Goal: Find specific page/section: Find specific page/section

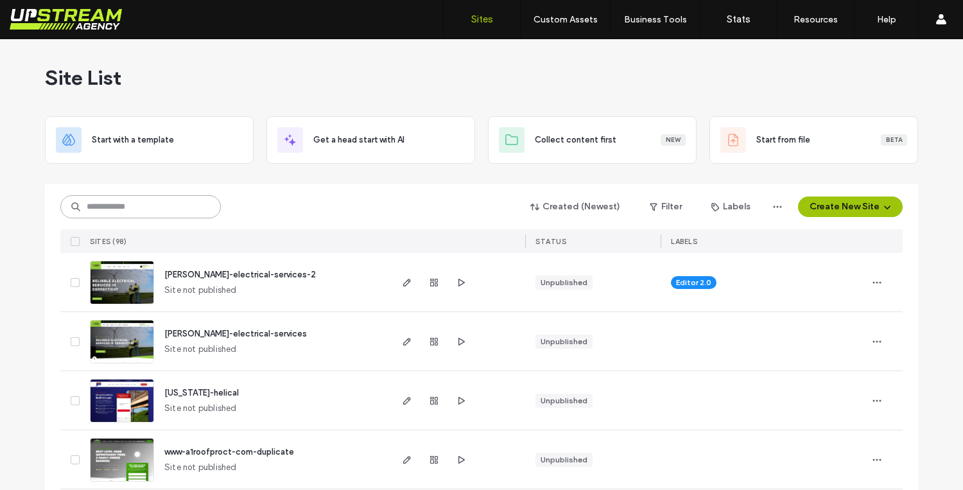
click at [132, 207] on input at bounding box center [140, 206] width 161 height 23
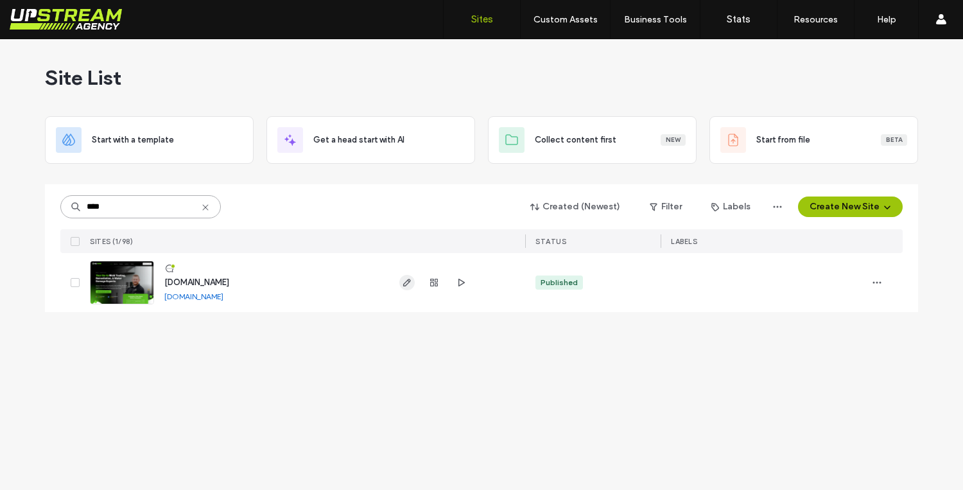
type input "****"
click at [405, 281] on icon "button" at bounding box center [407, 282] width 10 height 10
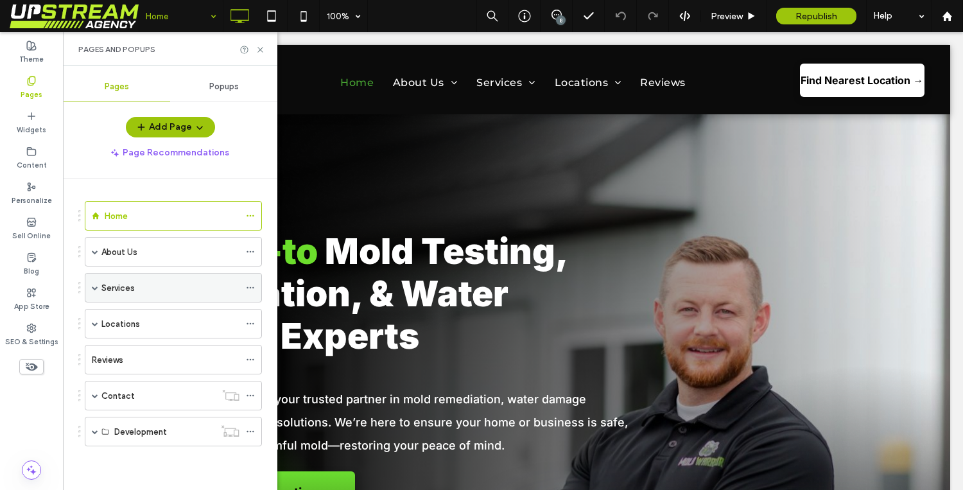
click at [95, 292] on span at bounding box center [95, 288] width 6 height 28
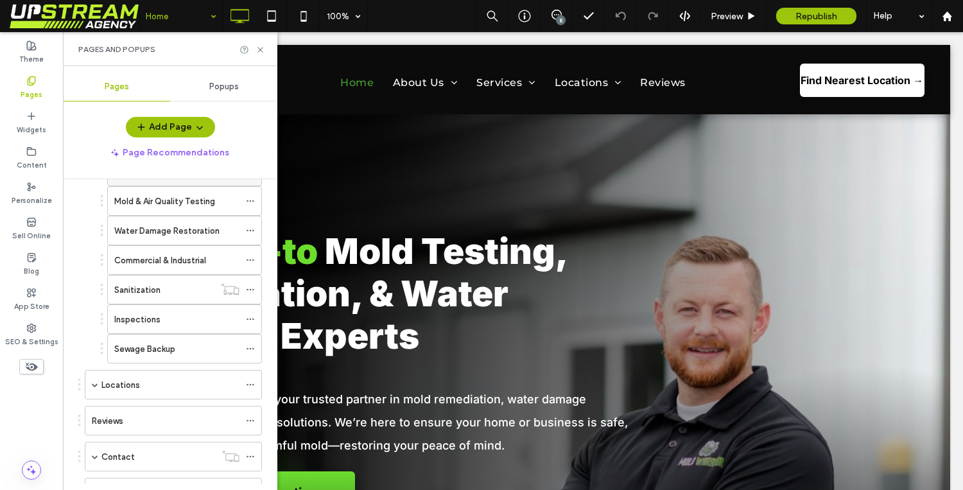
scroll to position [161, 0]
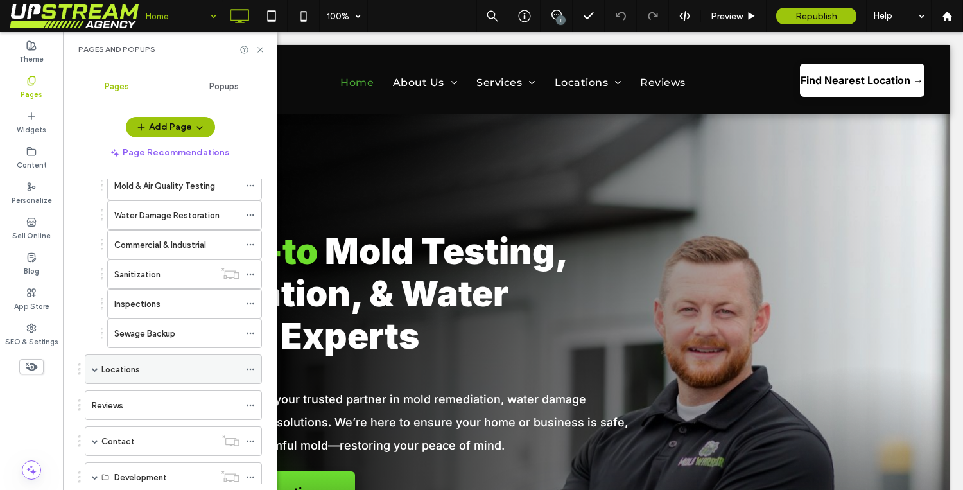
click at [98, 368] on div "Locations" at bounding box center [173, 369] width 177 height 30
click at [95, 367] on span at bounding box center [95, 369] width 6 height 6
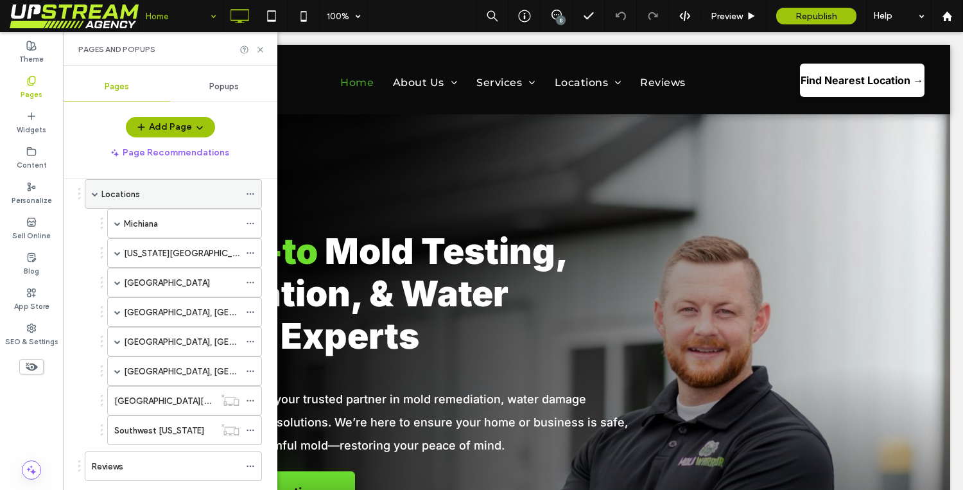
scroll to position [333, 0]
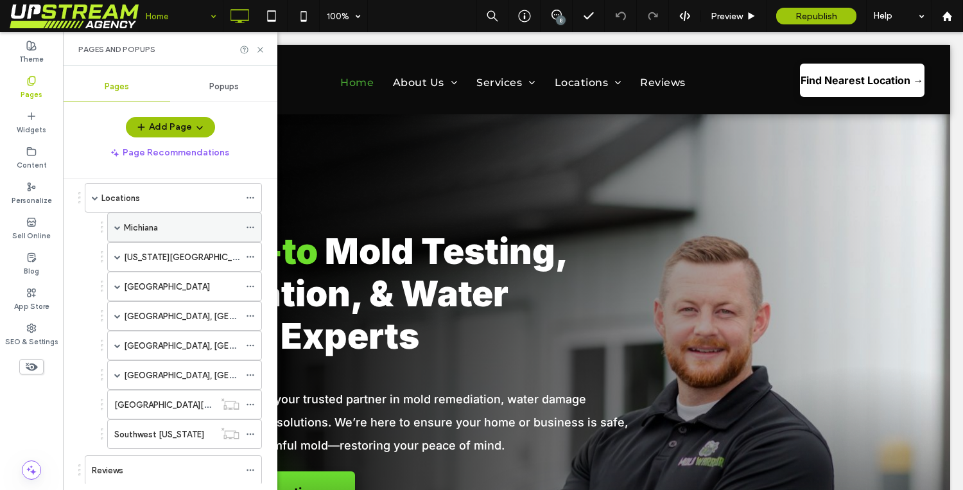
click at [120, 230] on span at bounding box center [117, 227] width 6 height 6
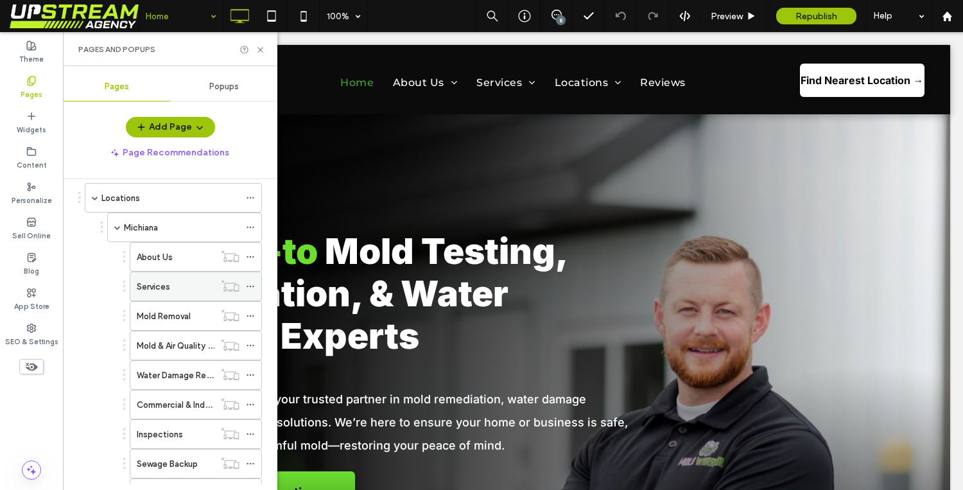
click at [173, 286] on div "Services" at bounding box center [176, 286] width 78 height 13
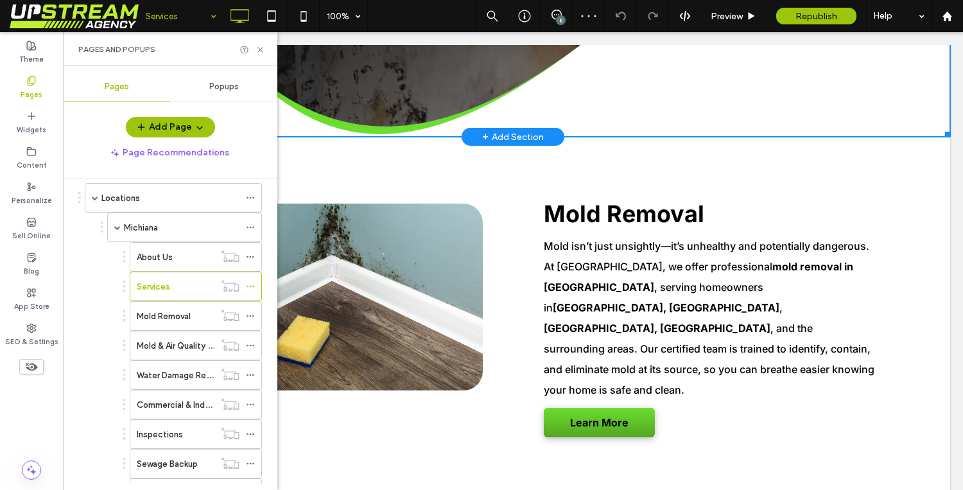
scroll to position [501, 0]
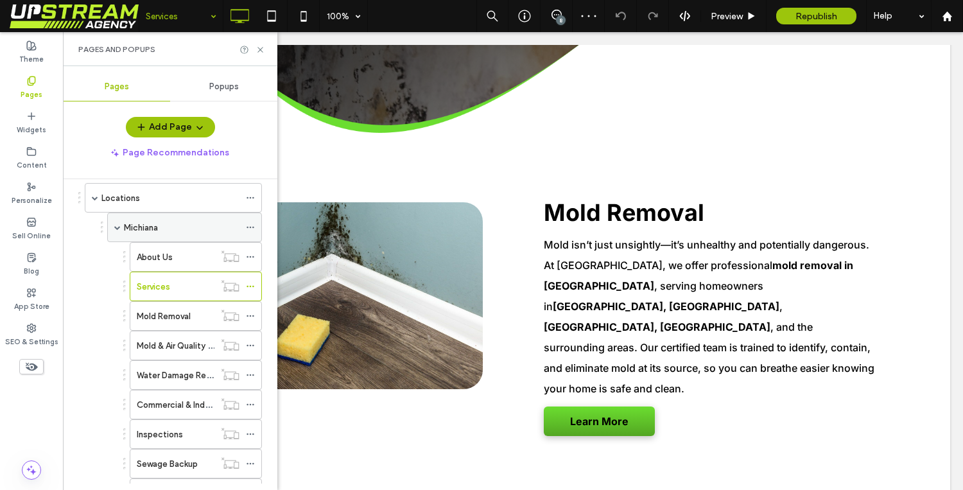
click at [118, 230] on span at bounding box center [117, 227] width 6 height 6
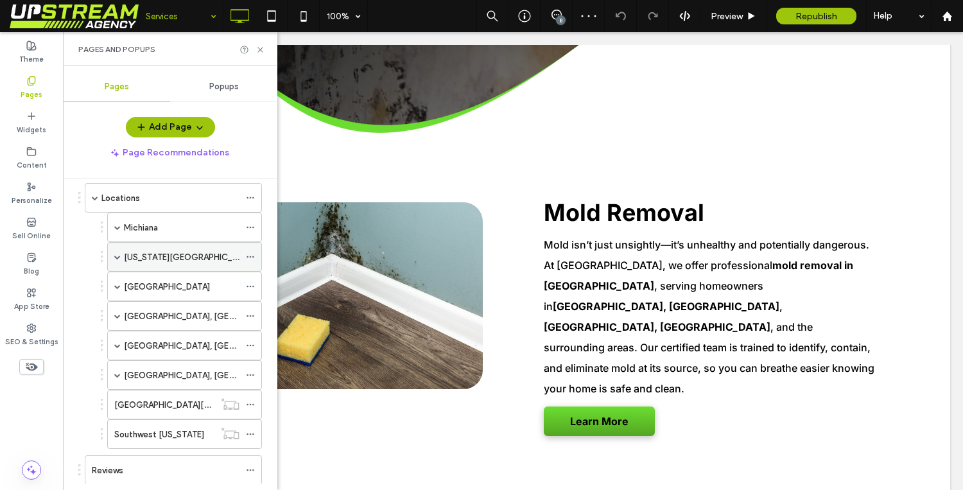
click at [119, 255] on span at bounding box center [117, 257] width 6 height 6
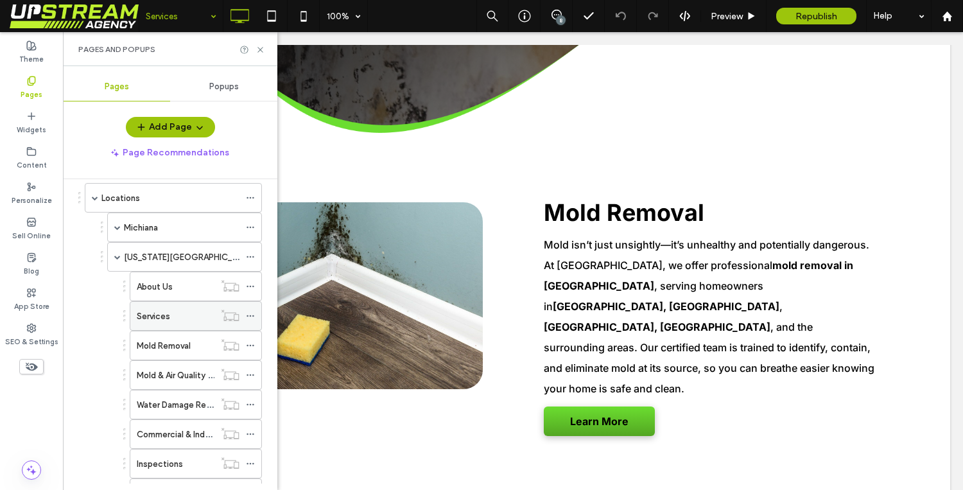
click at [175, 321] on div "Services" at bounding box center [176, 315] width 78 height 13
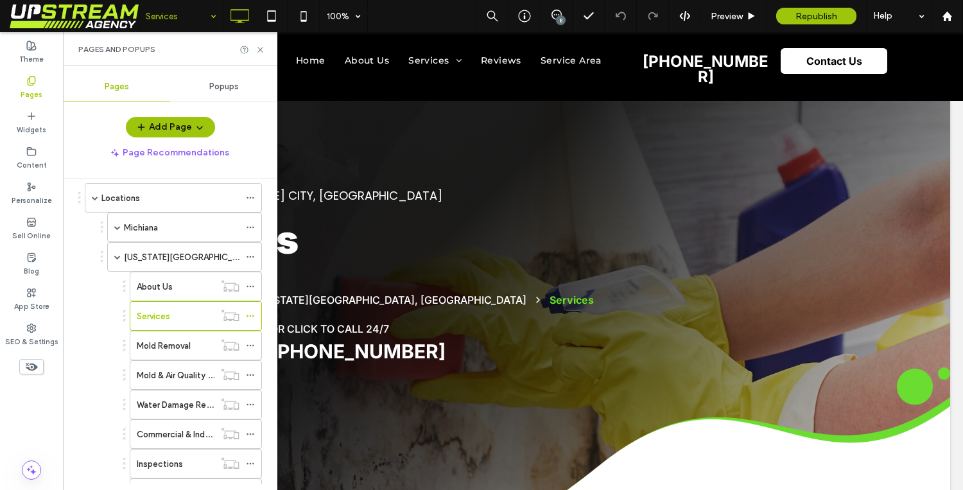
scroll to position [0, 0]
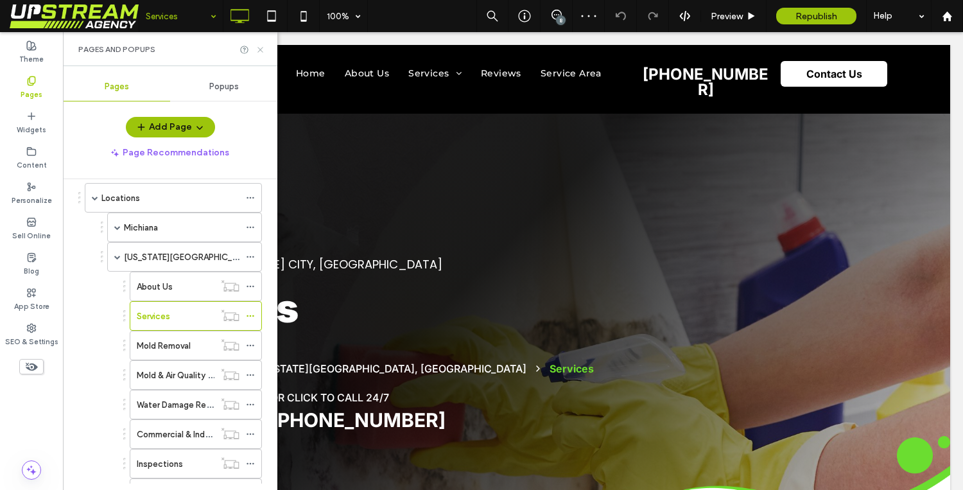
click at [264, 51] on icon at bounding box center [261, 50] width 10 height 10
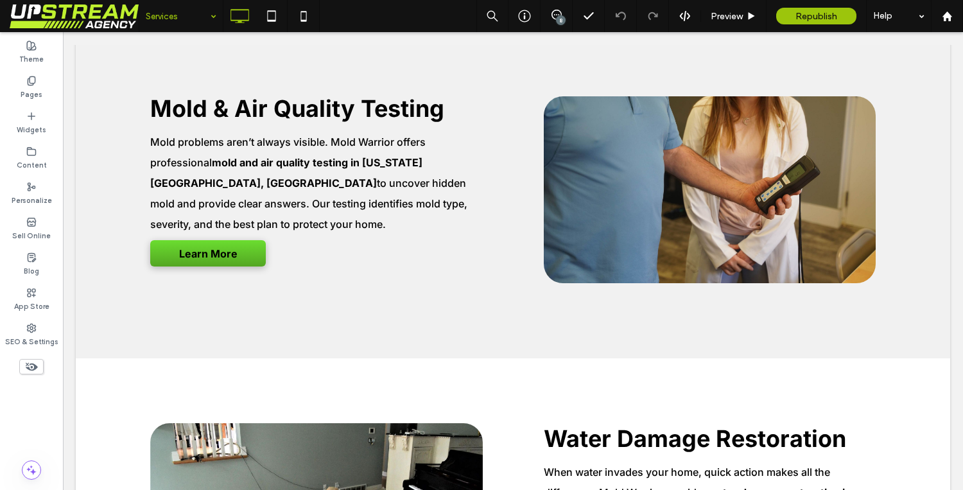
scroll to position [978, 0]
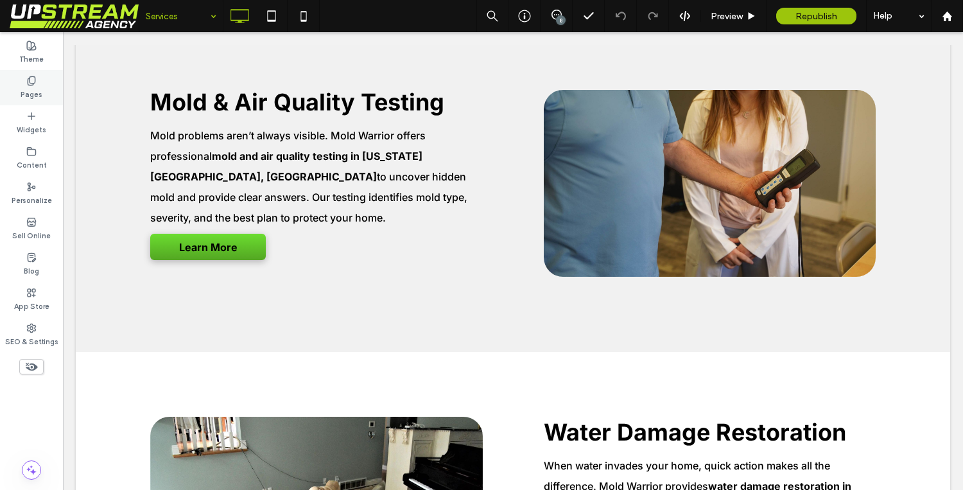
click at [35, 90] on label "Pages" at bounding box center [32, 93] width 22 height 14
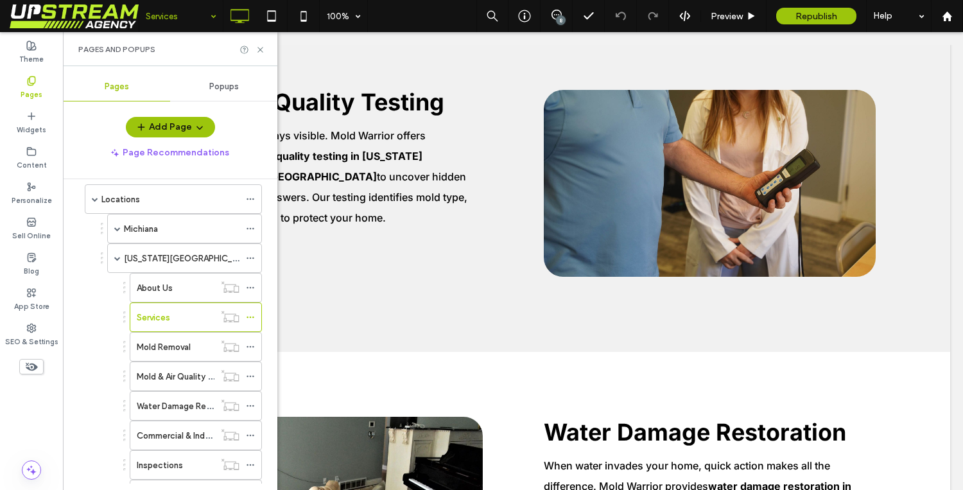
scroll to position [336, 0]
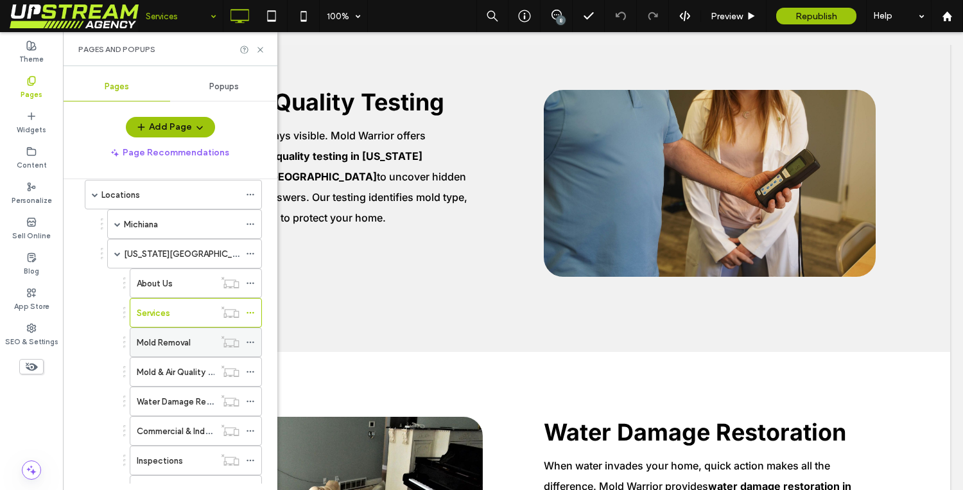
click at [184, 332] on div "Mold Removal" at bounding box center [176, 342] width 78 height 28
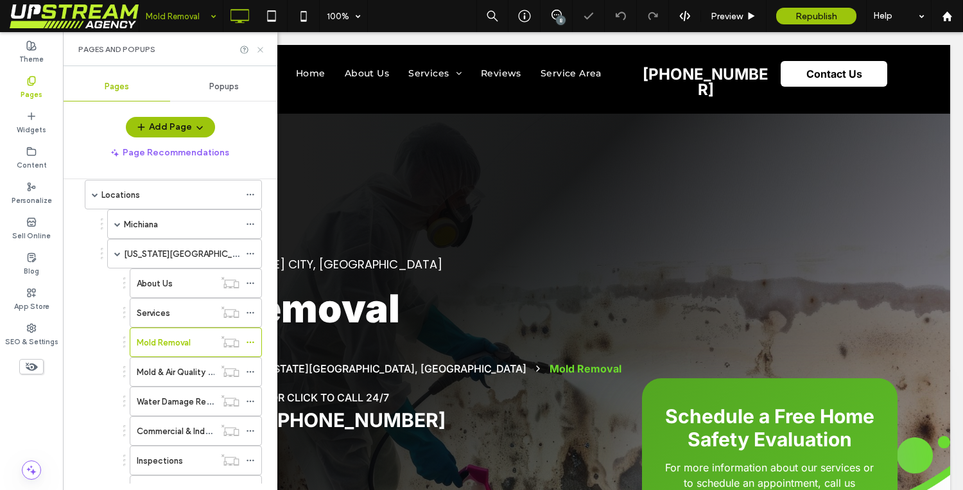
click at [260, 49] on use at bounding box center [259, 49] width 5 height 5
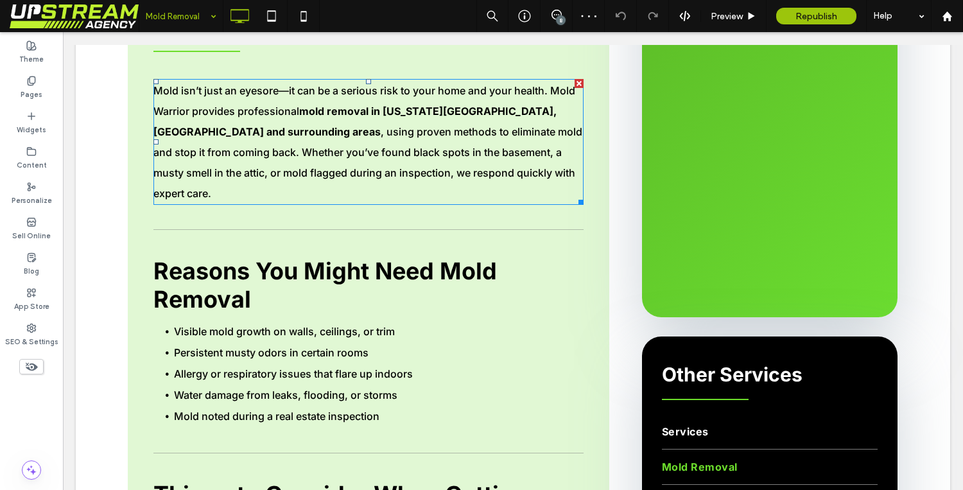
scroll to position [820, 0]
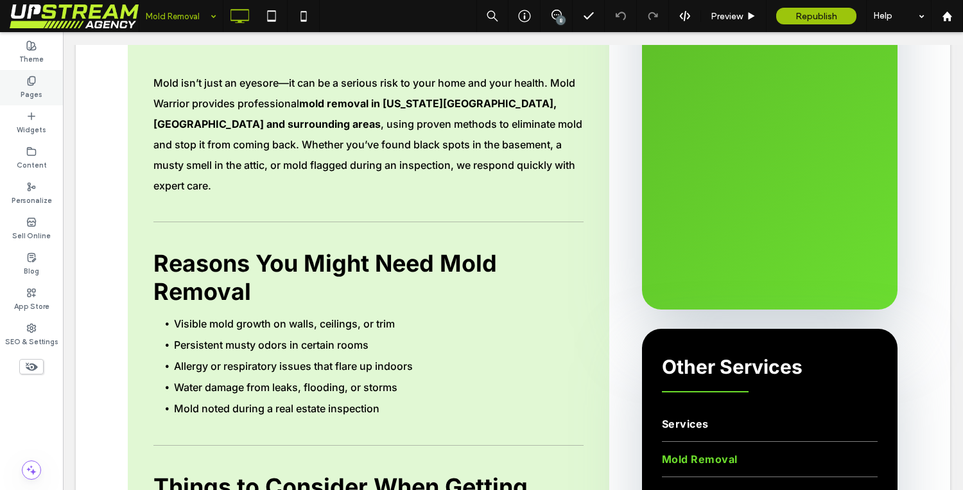
click at [31, 87] on label "Pages" at bounding box center [32, 93] width 22 height 14
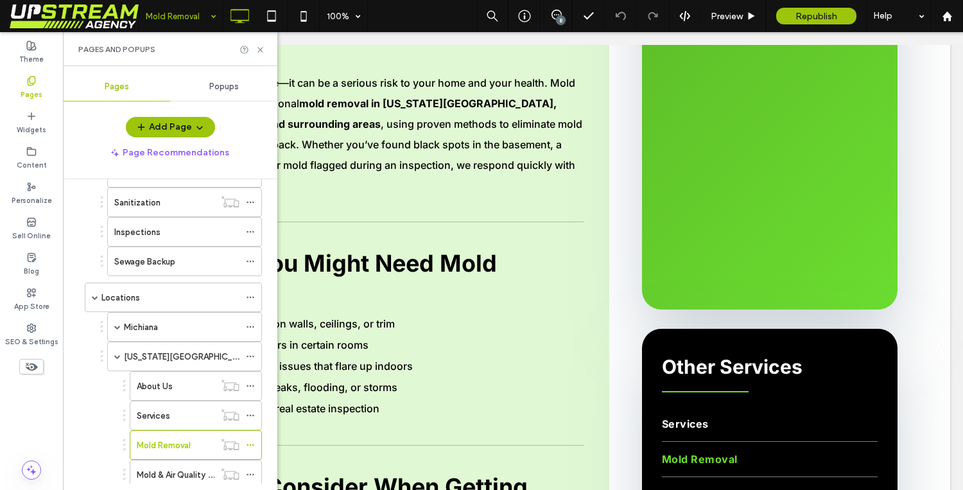
scroll to position [354, 0]
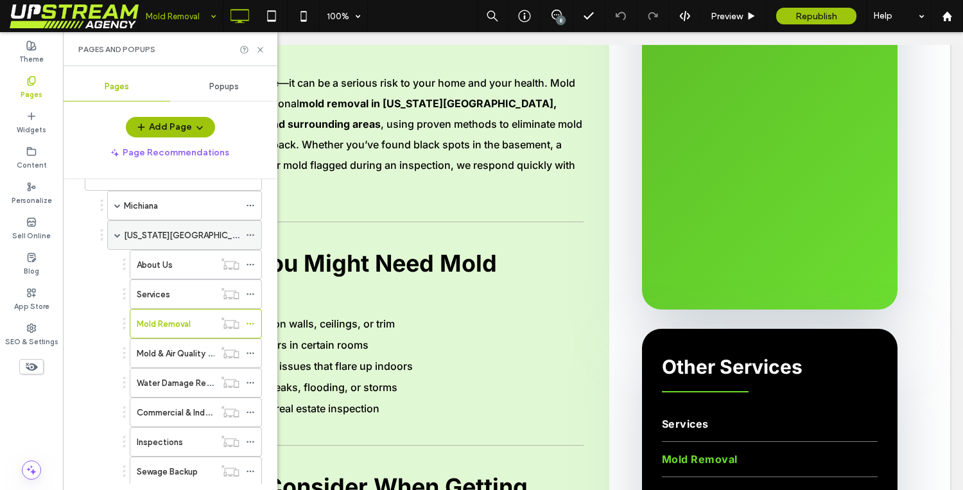
click at [119, 237] on span at bounding box center [117, 235] width 6 height 6
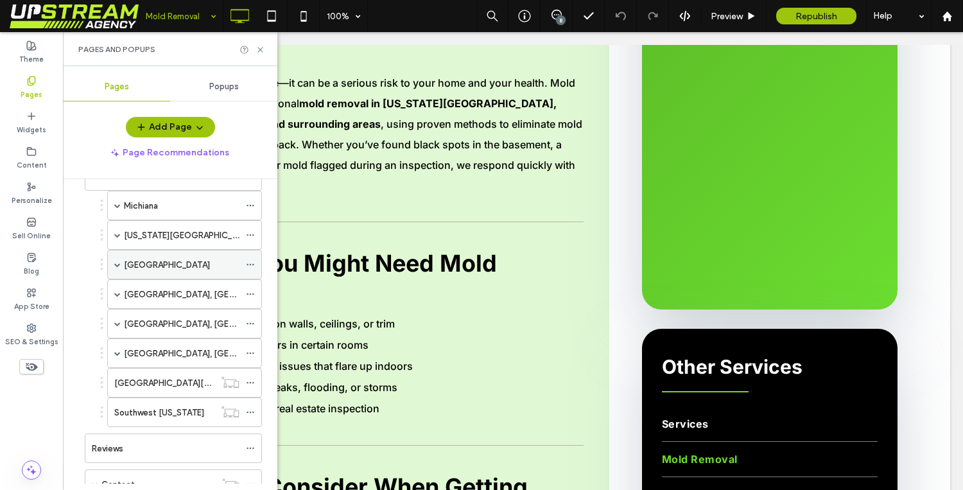
click at [120, 266] on span at bounding box center [117, 264] width 6 height 6
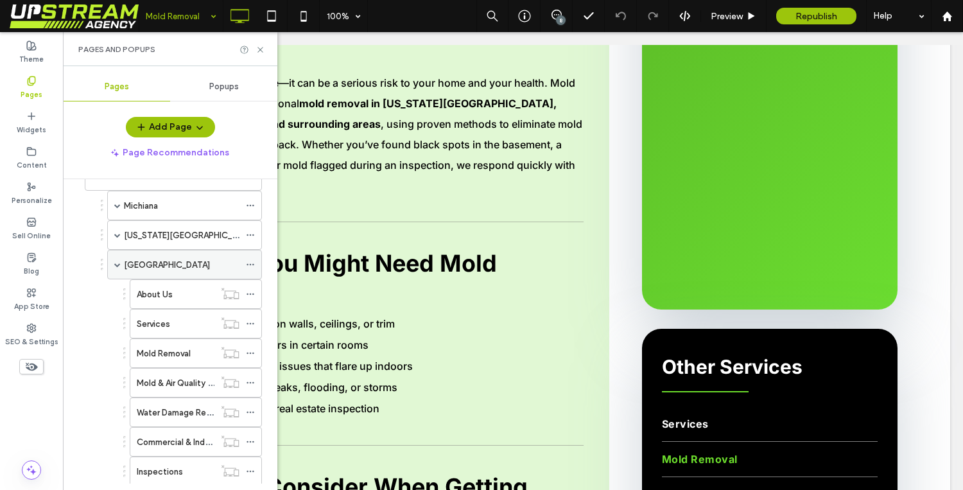
click at [119, 254] on span at bounding box center [117, 264] width 6 height 28
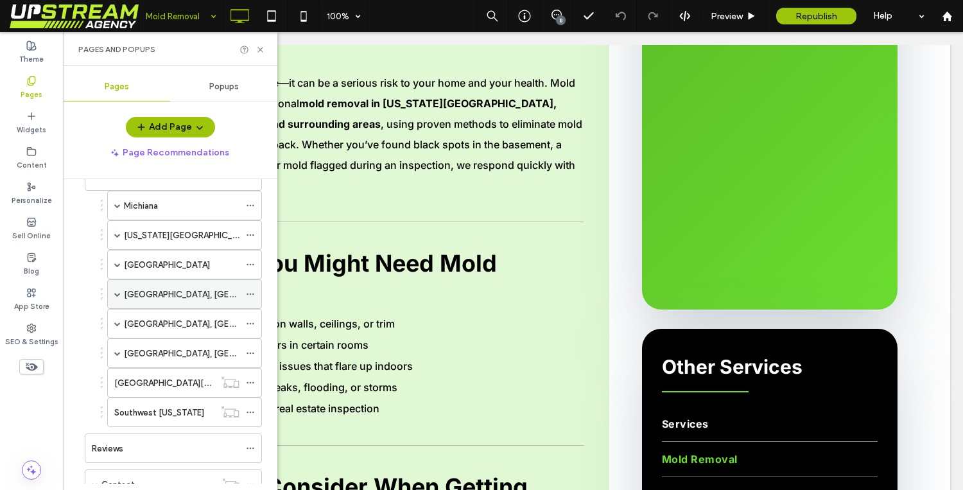
click at [118, 294] on span at bounding box center [117, 294] width 6 height 6
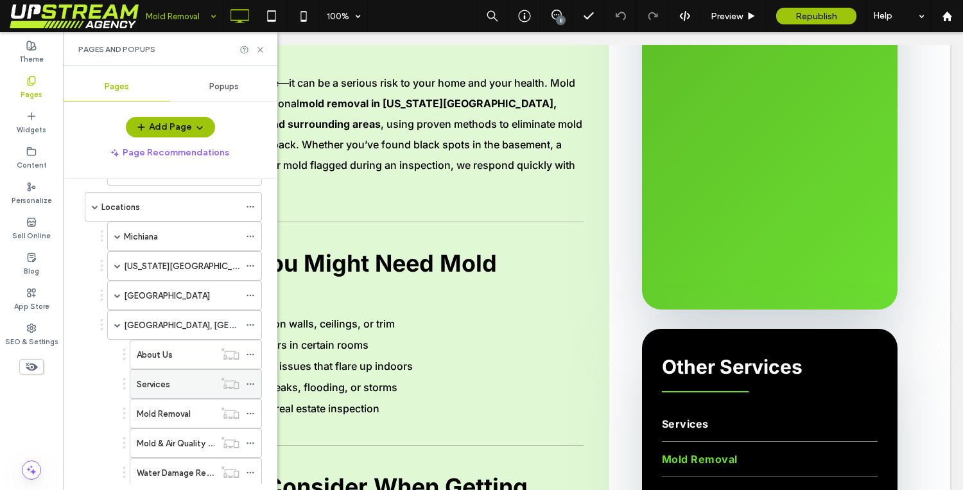
scroll to position [354, 0]
click at [162, 367] on div "Services" at bounding box center [176, 354] width 78 height 28
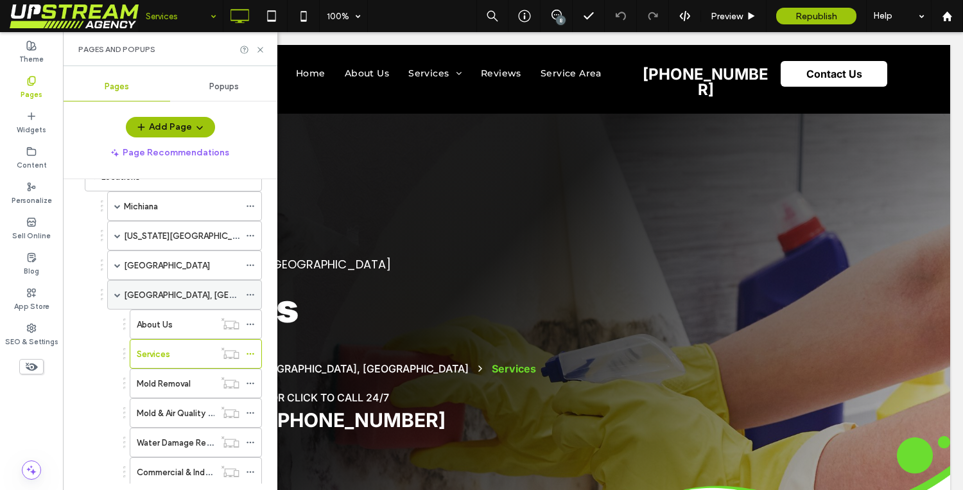
click at [115, 296] on span at bounding box center [117, 295] width 6 height 6
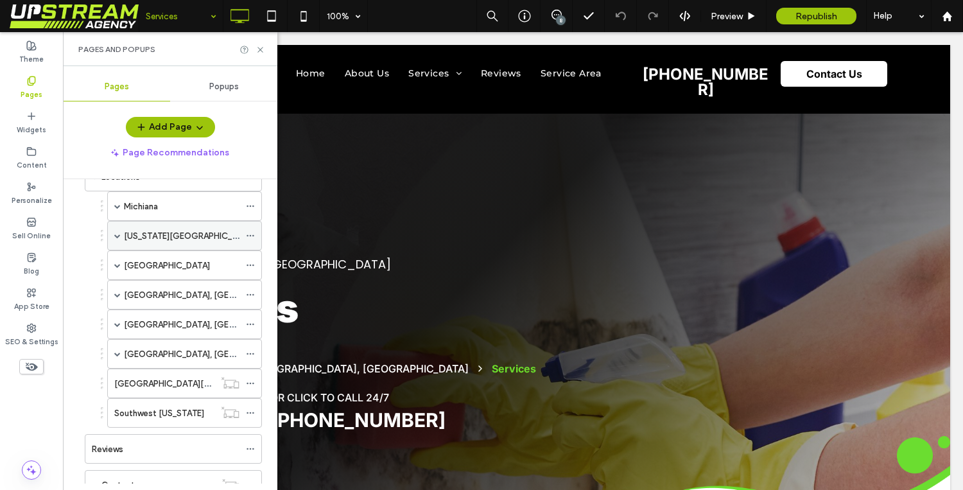
click at [115, 241] on span at bounding box center [117, 236] width 6 height 28
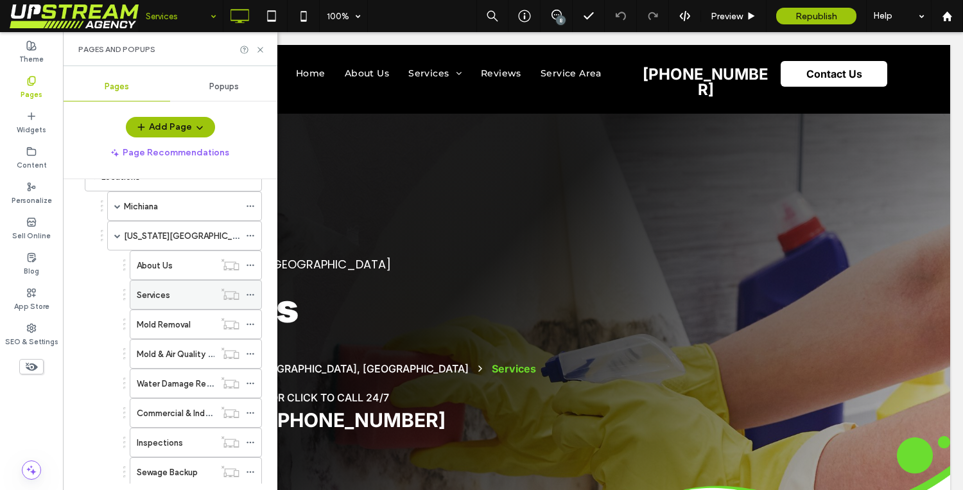
click at [197, 305] on div "Services" at bounding box center [176, 295] width 78 height 28
click at [262, 54] on div "Pages and Popups" at bounding box center [170, 49] width 214 height 34
click at [260, 40] on div "Pages and Popups" at bounding box center [170, 49] width 214 height 34
click at [125, 234] on label "[US_STATE][GEOGRAPHIC_DATA], [GEOGRAPHIC_DATA]" at bounding box center [235, 236] width 222 height 22
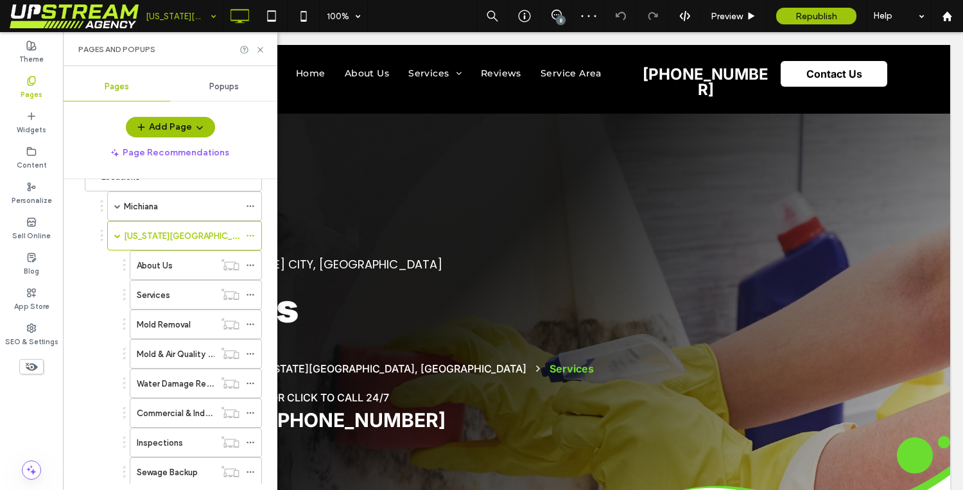
click at [118, 238] on div at bounding box center [481, 245] width 963 height 490
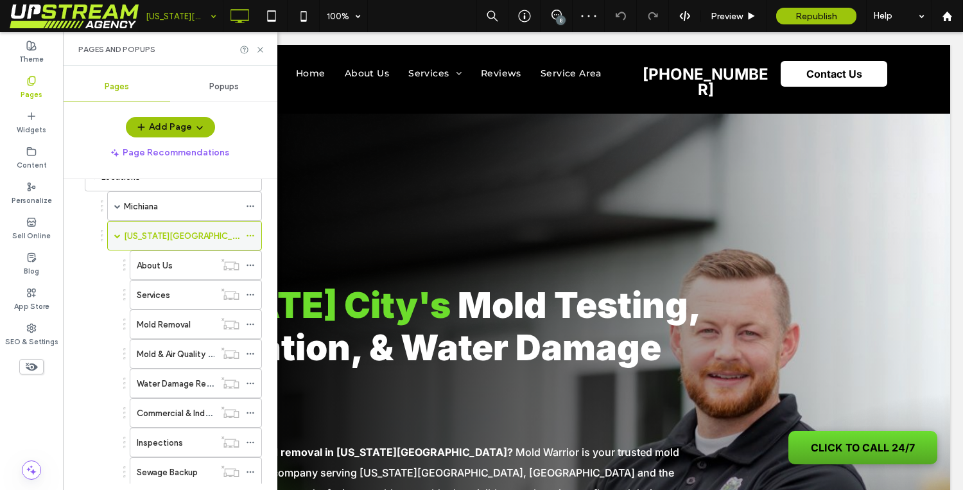
click at [116, 234] on span at bounding box center [117, 235] width 6 height 6
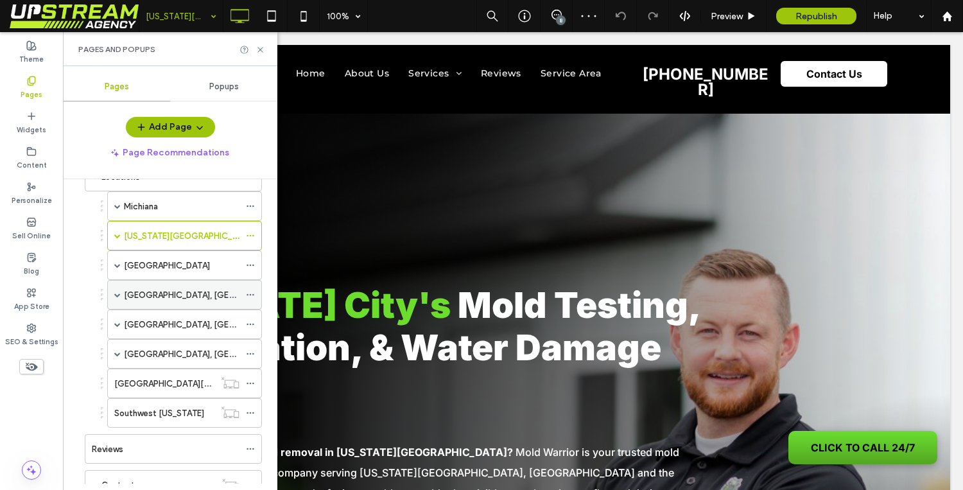
click at [113, 292] on div "[GEOGRAPHIC_DATA], [GEOGRAPHIC_DATA]" at bounding box center [184, 295] width 155 height 30
click at [120, 295] on span at bounding box center [117, 295] width 6 height 6
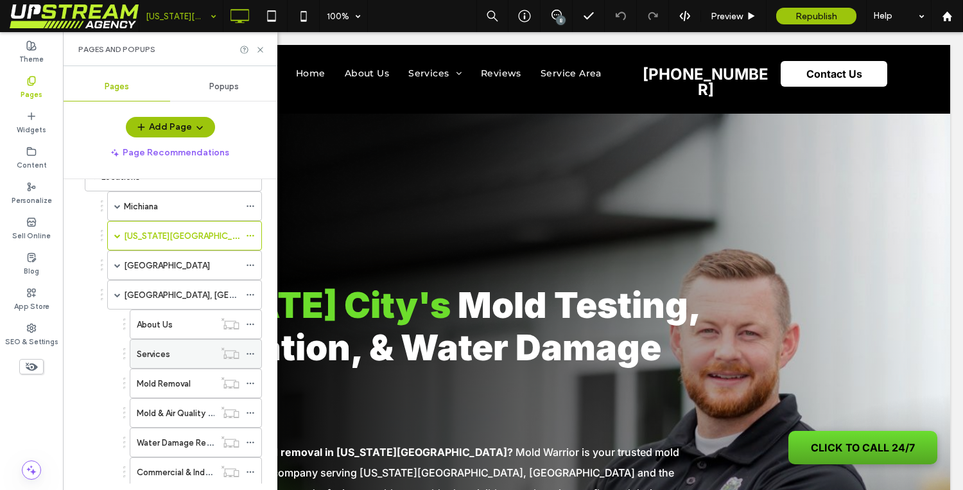
click at [185, 354] on div "Services" at bounding box center [176, 353] width 78 height 13
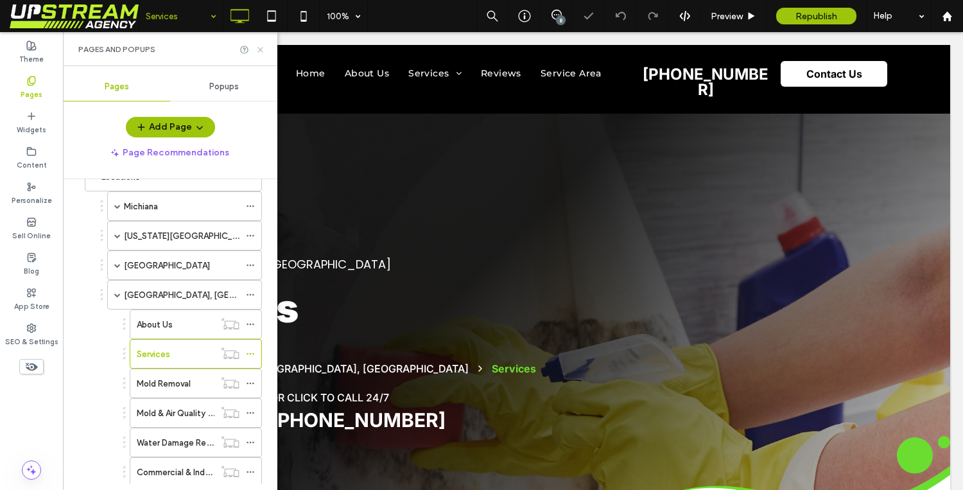
click at [260, 48] on icon at bounding box center [261, 50] width 10 height 10
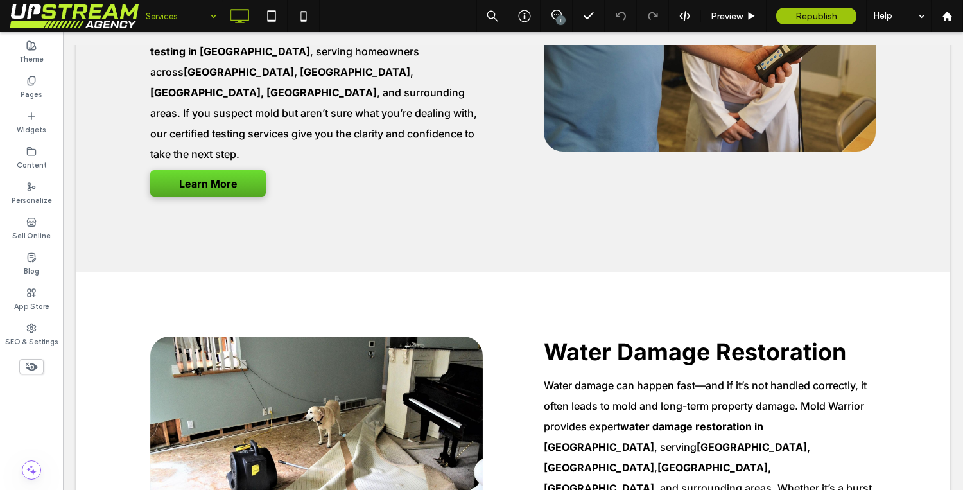
scroll to position [1121, 0]
